Goal: Transaction & Acquisition: Purchase product/service

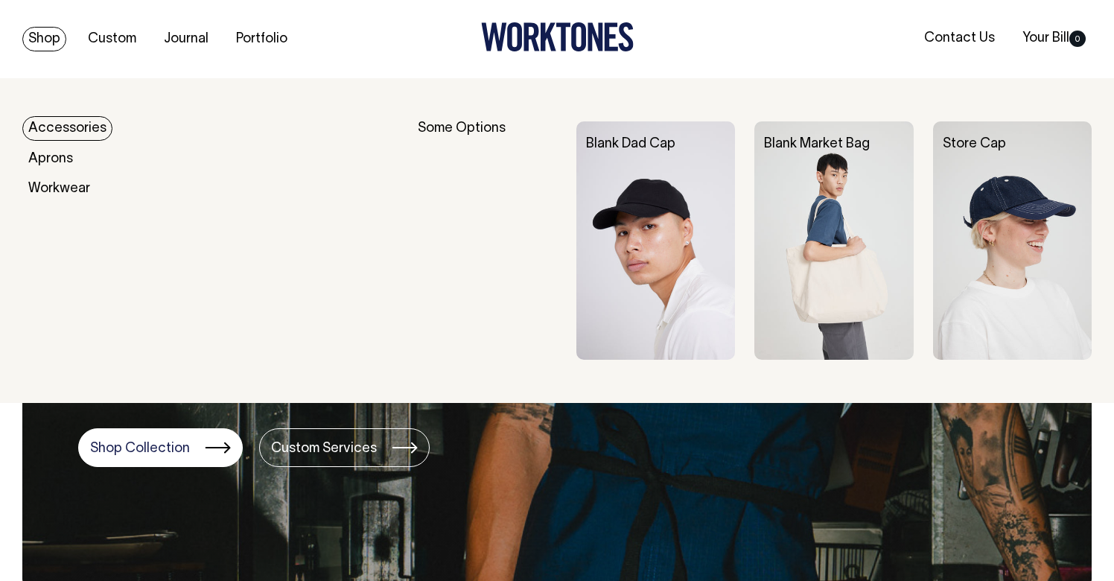
click at [42, 45] on link "Shop" at bounding box center [44, 39] width 44 height 25
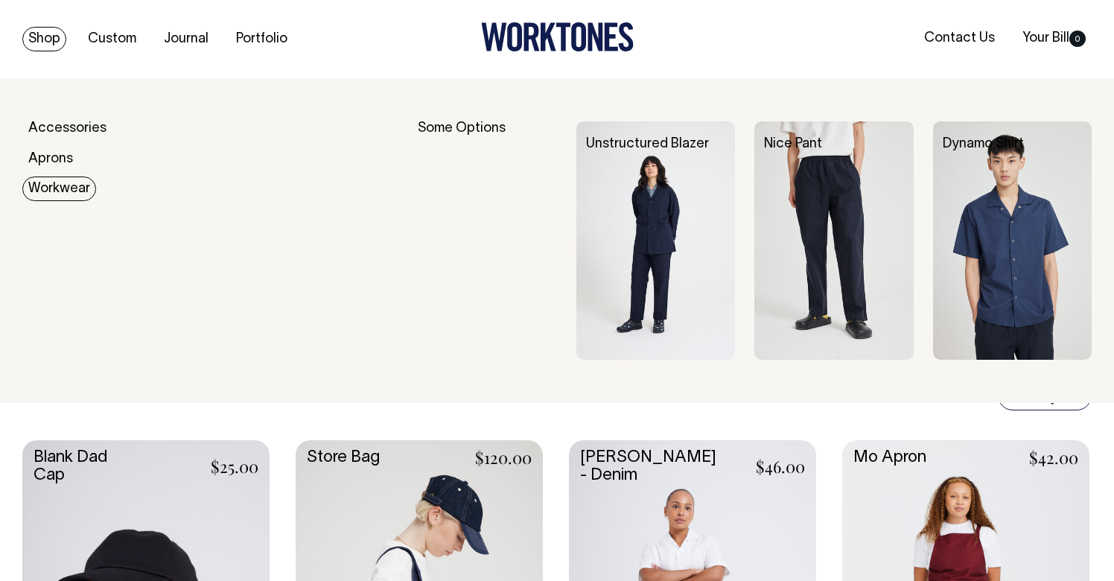
click at [62, 186] on link "Workwear" at bounding box center [59, 188] width 74 height 25
